Goal: Navigation & Orientation: Go to known website

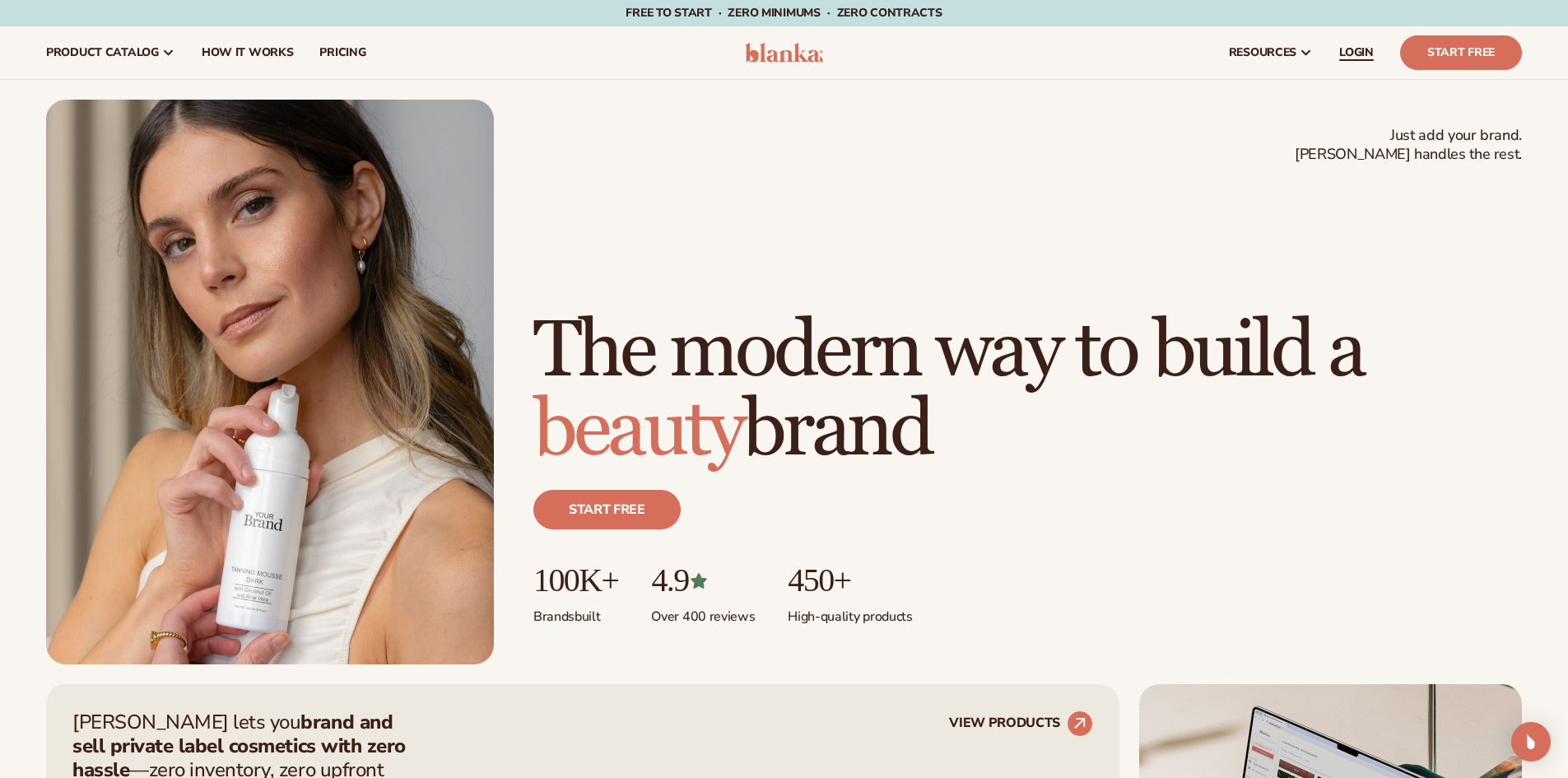
click at [1347, 60] on span "LOGIN" at bounding box center [1356, 52] width 34 height 13
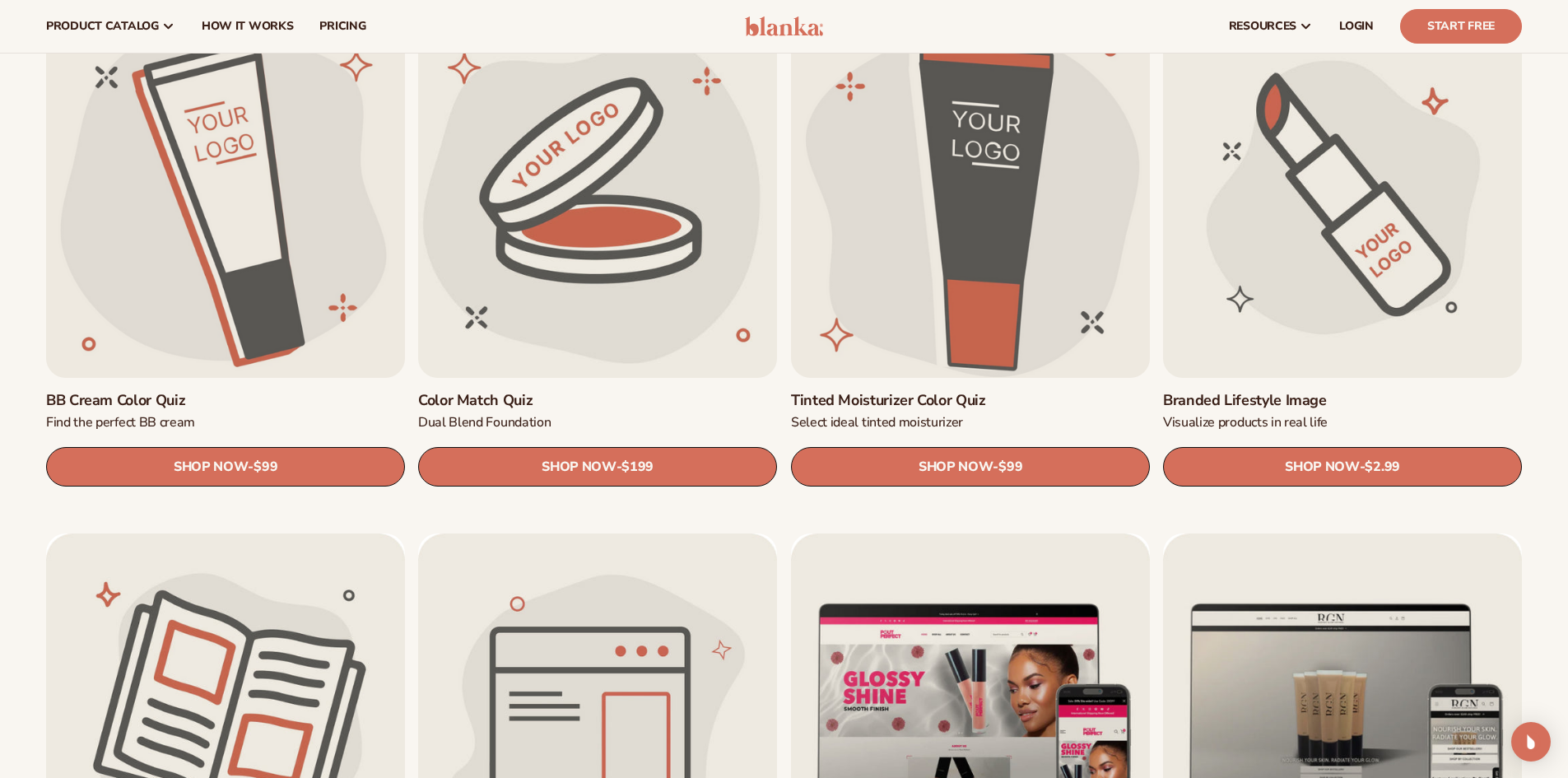
scroll to position [1481, 0]
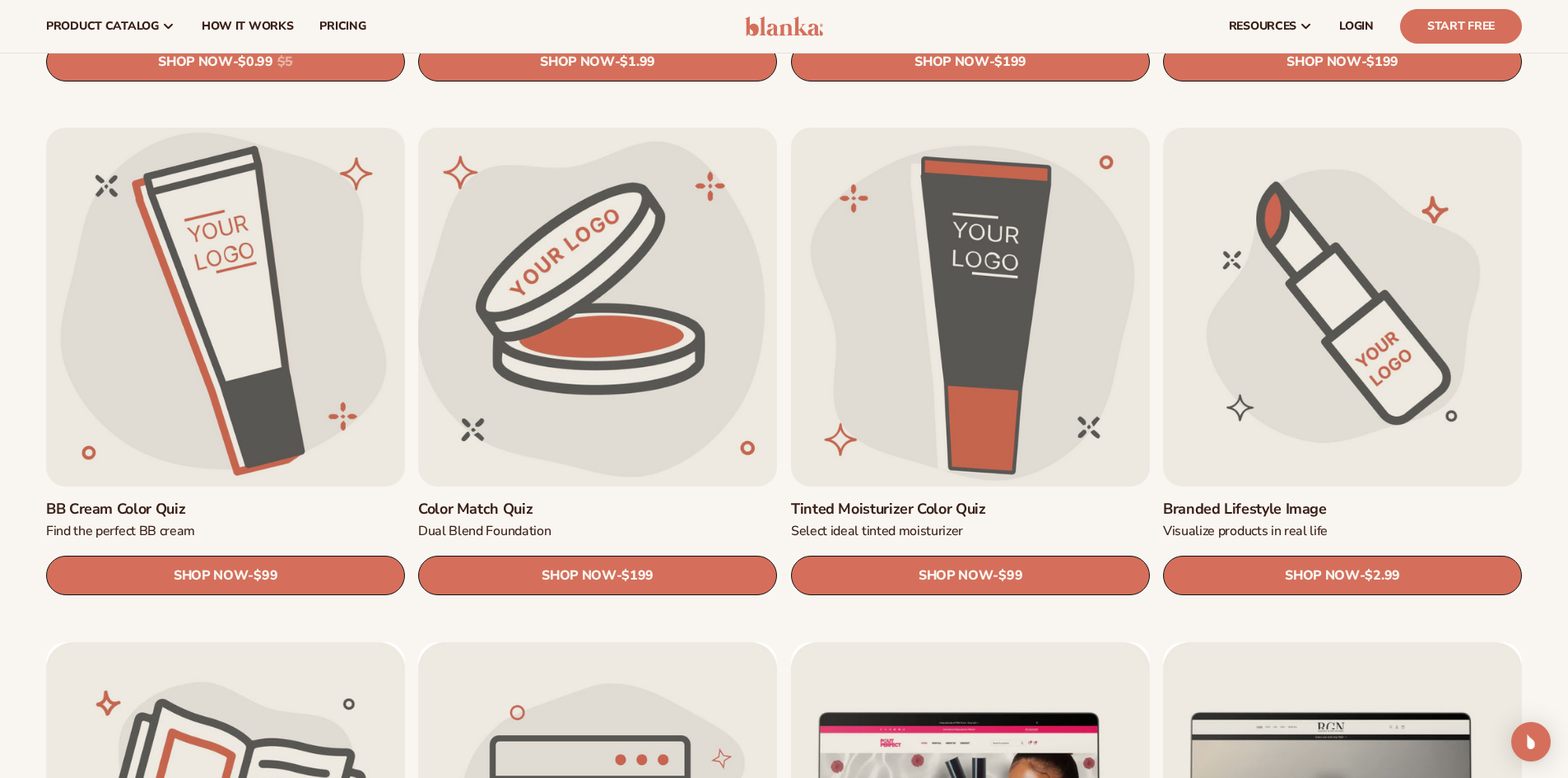
drag, startPoint x: 788, startPoint y: 233, endPoint x: 777, endPoint y: 234, distance: 11.0
click at [762, 20] on img at bounding box center [784, 26] width 78 height 20
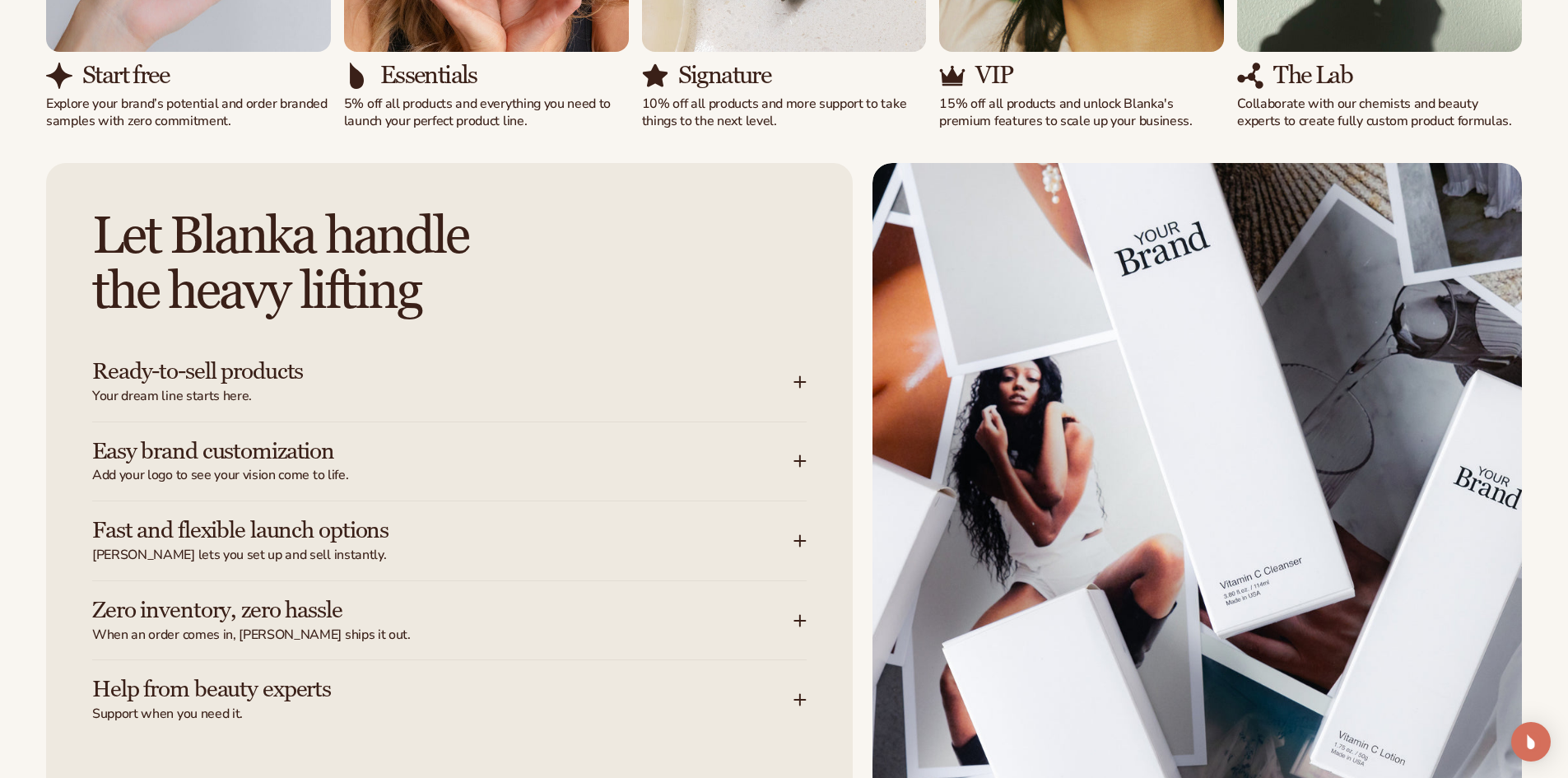
scroll to position [2057, 0]
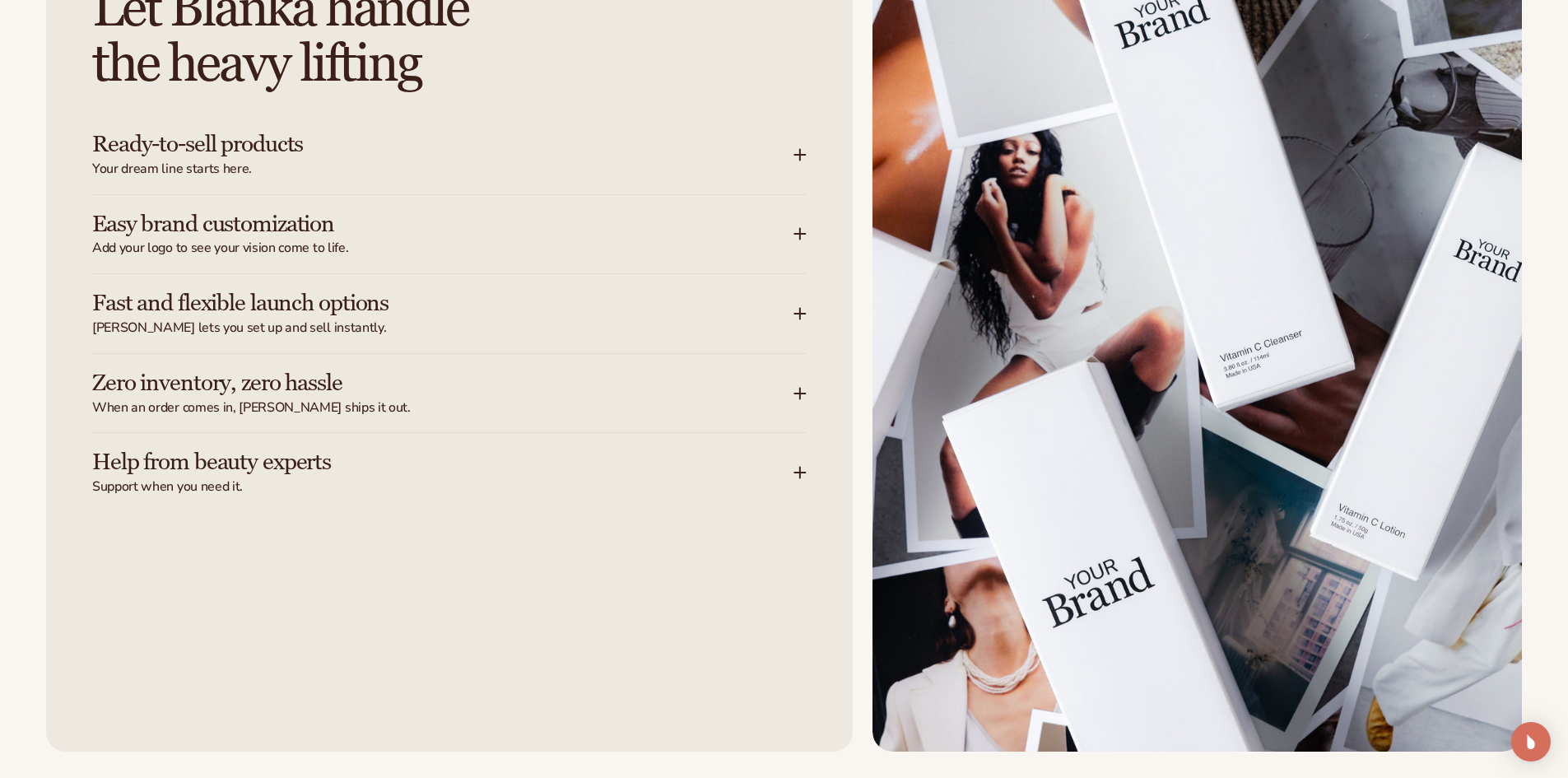
click at [568, 394] on h3 "Zero inventory, zero hassle" at bounding box center [418, 383] width 652 height 25
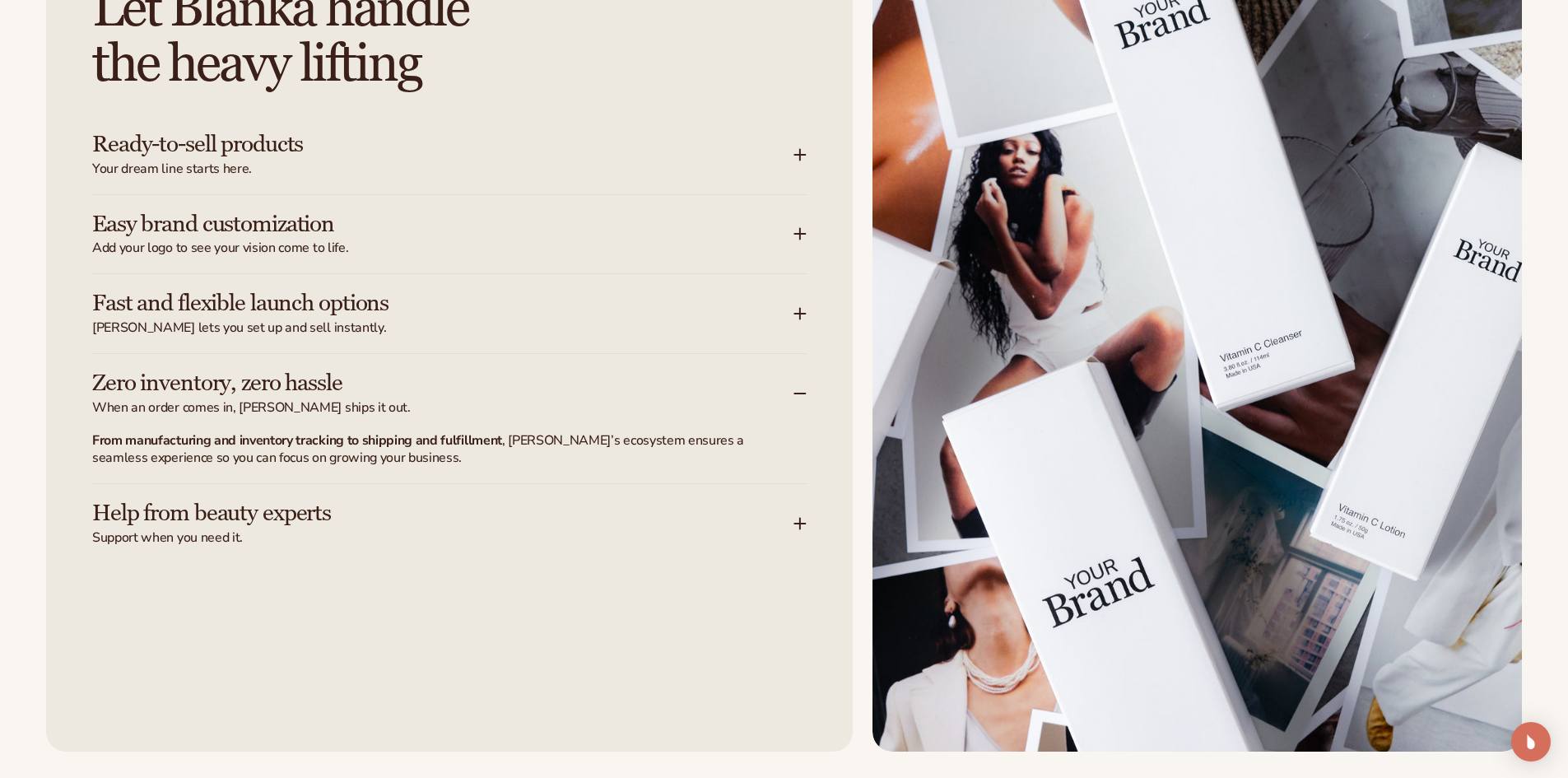
click at [568, 394] on h3 "Zero inventory, zero hassle" at bounding box center [418, 383] width 652 height 25
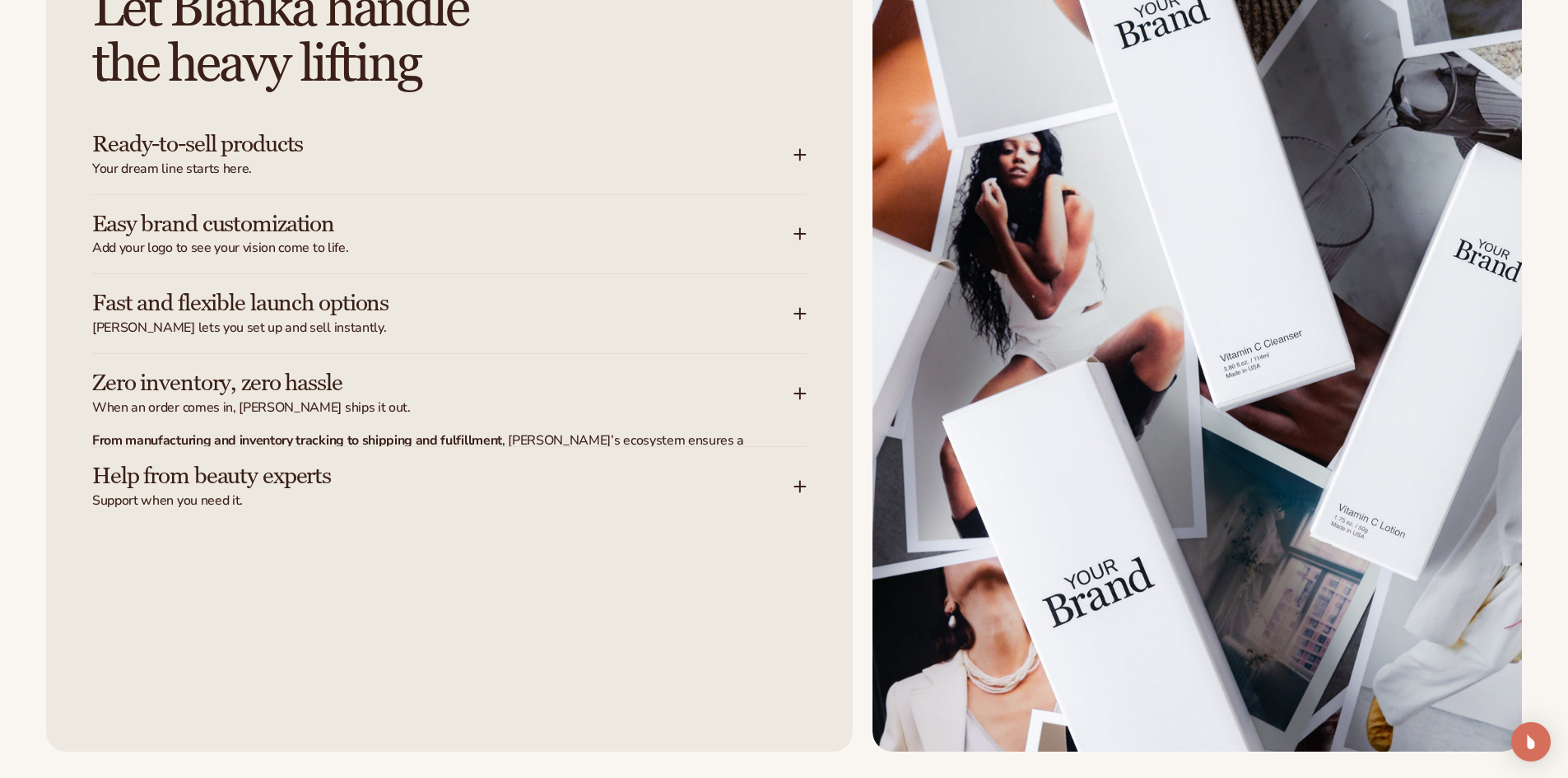
click at [625, 508] on div "Let Blanka handle the heavy lifting Ready-to-sell products Your dream line star…" at bounding box center [449, 343] width 807 height 816
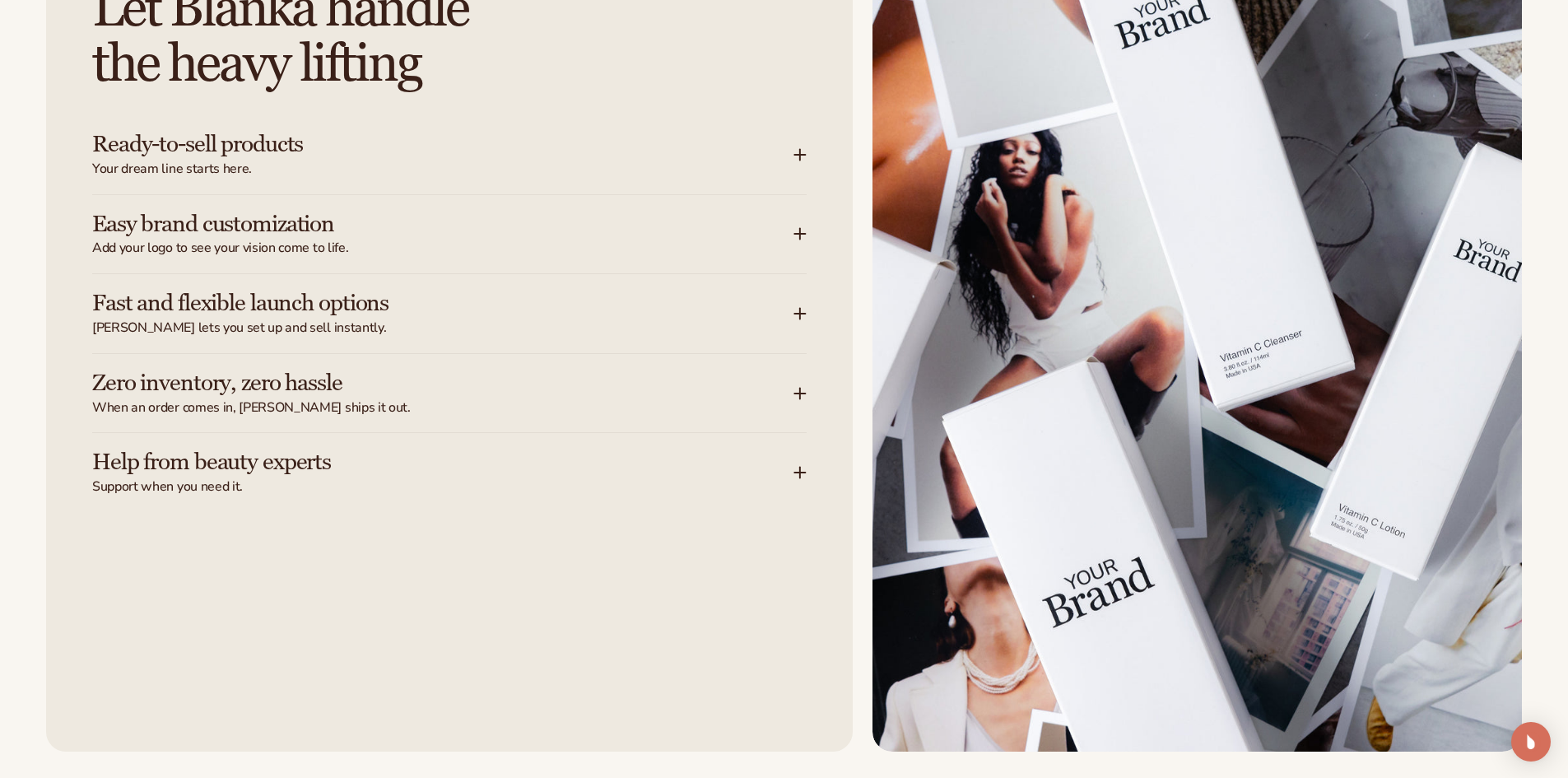
click at [620, 487] on span "Support when you need it." at bounding box center [442, 487] width 701 height 18
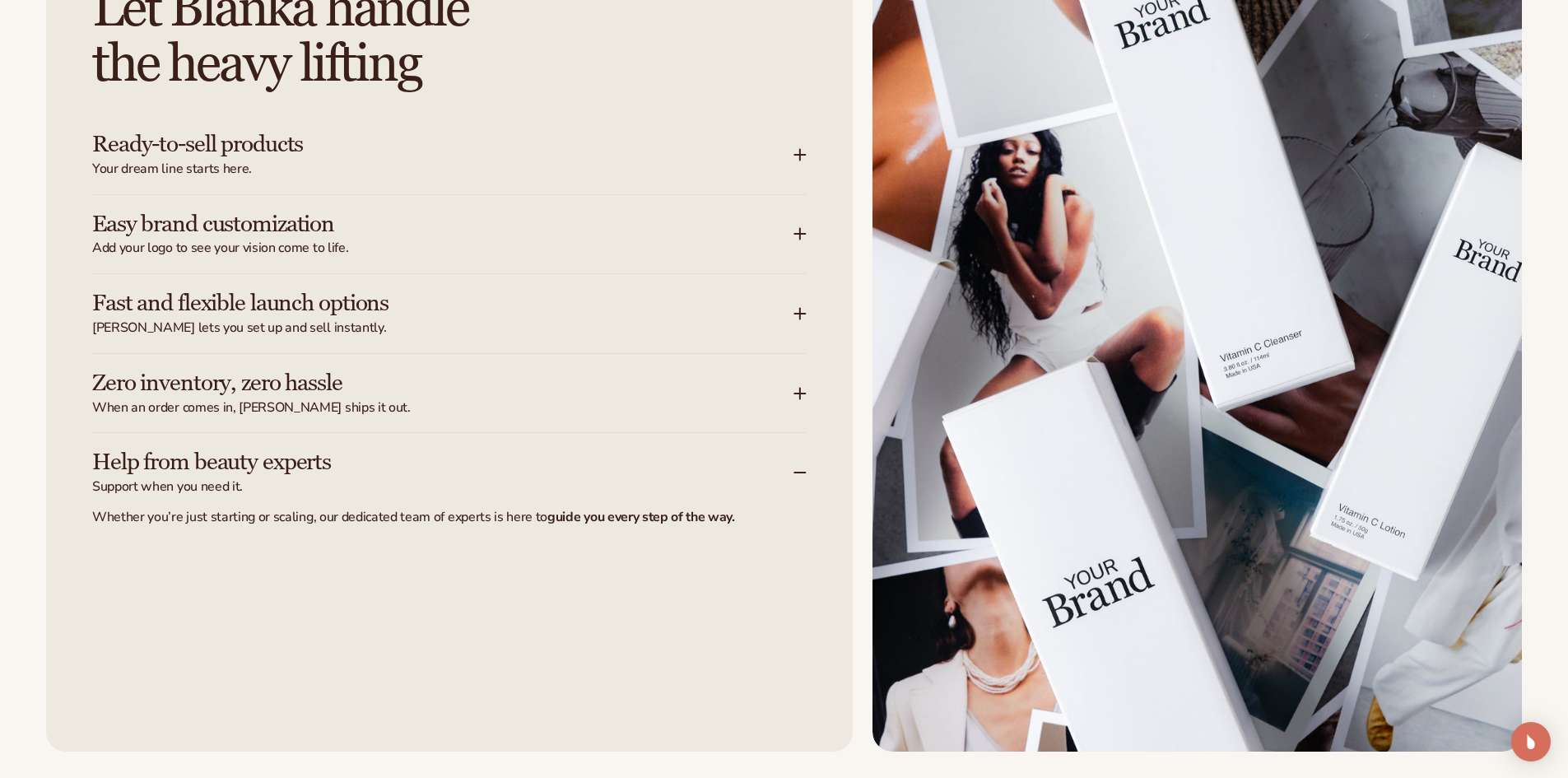
click at [618, 483] on span "Support when you need it." at bounding box center [442, 487] width 701 height 18
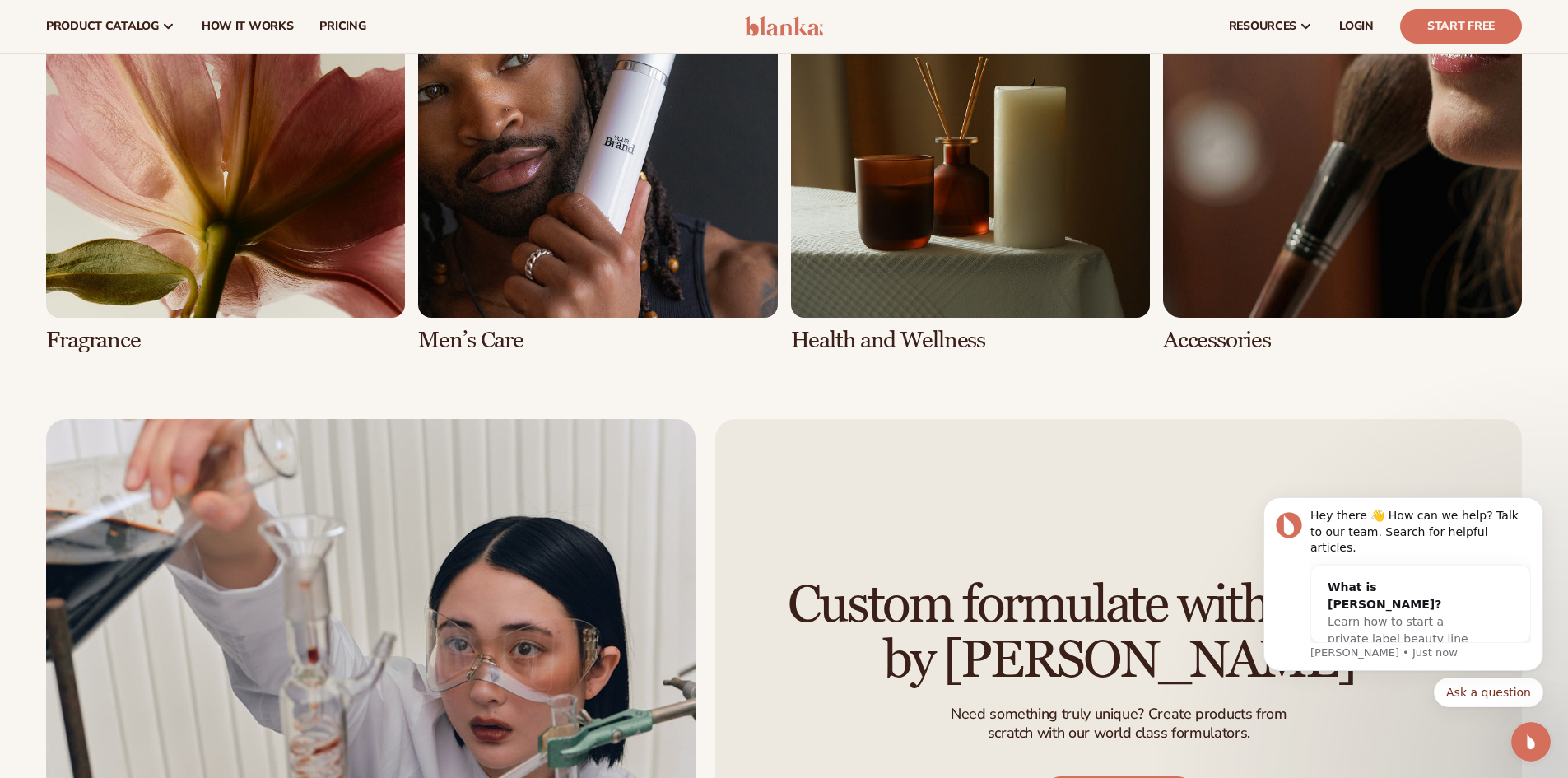
scroll to position [3785, 0]
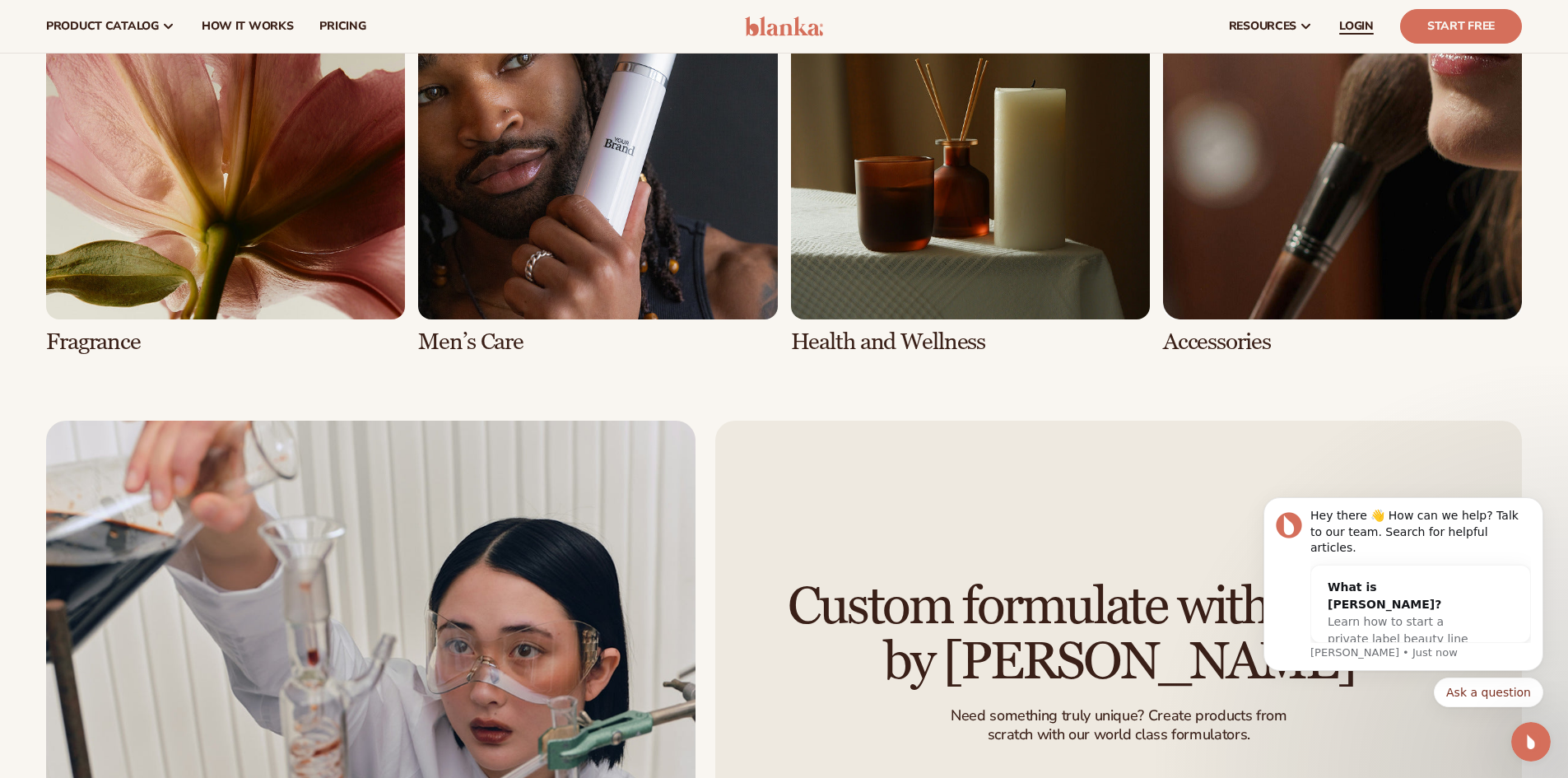
click at [1356, 26] on span "LOGIN" at bounding box center [1356, 25] width 34 height 13
